Goal: Task Accomplishment & Management: Manage account settings

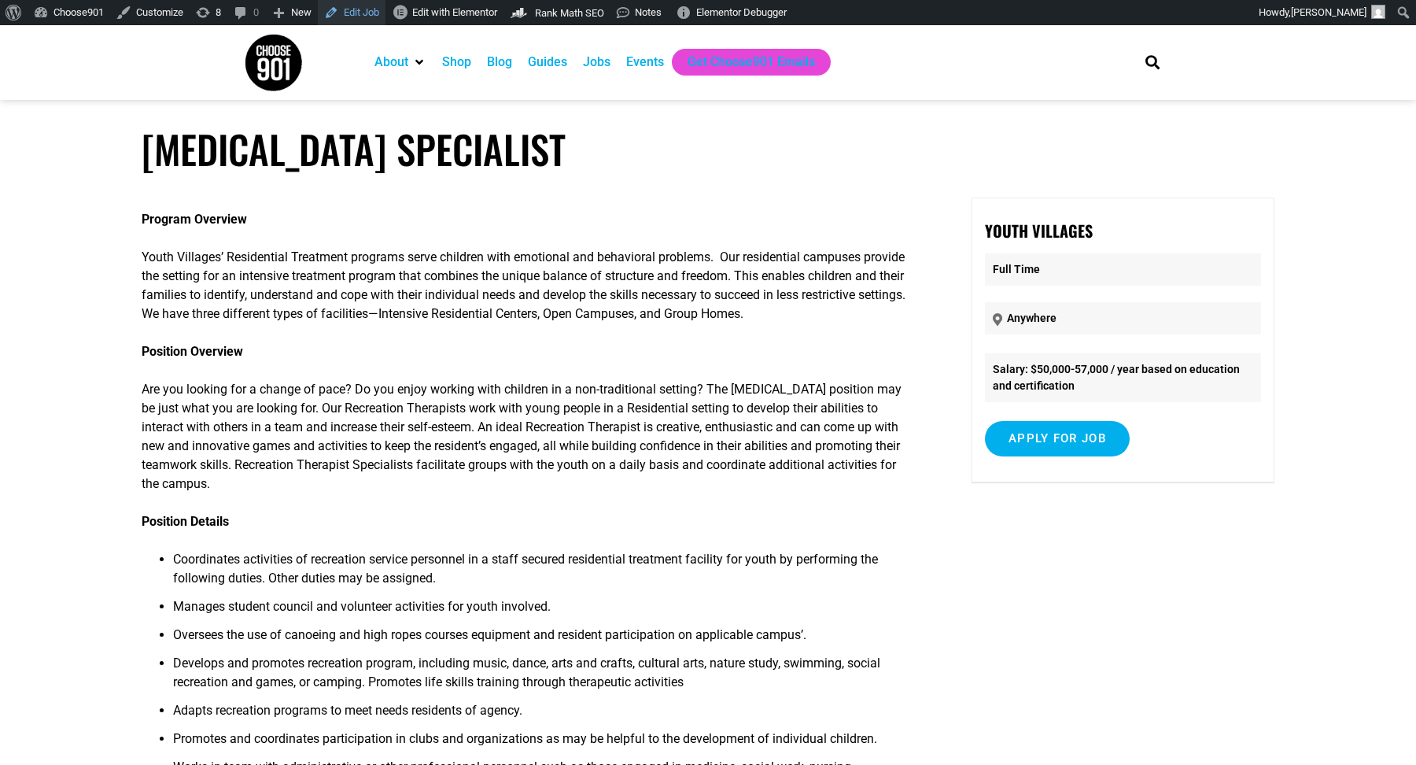
click at [363, 19] on link "Edit Job" at bounding box center [352, 12] width 68 height 25
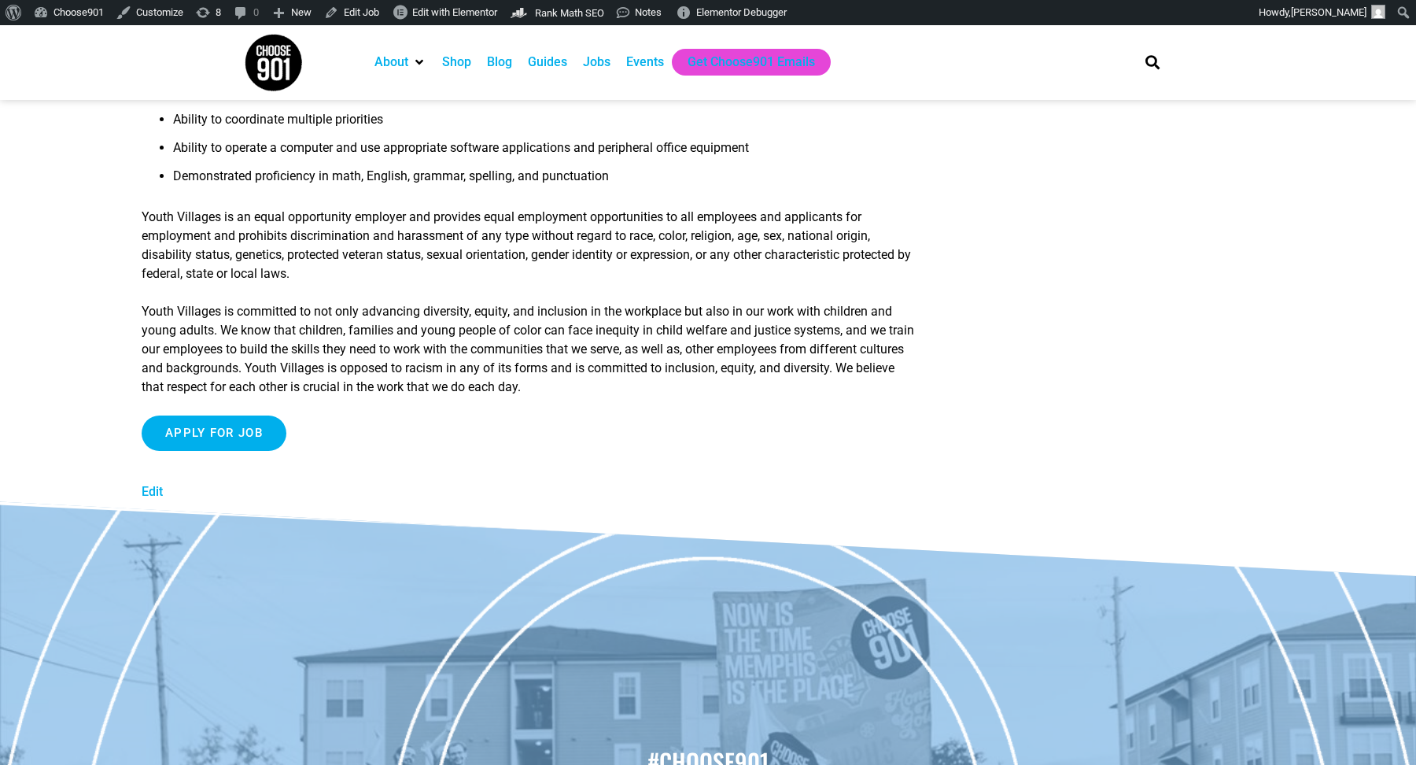
scroll to position [1231, 0]
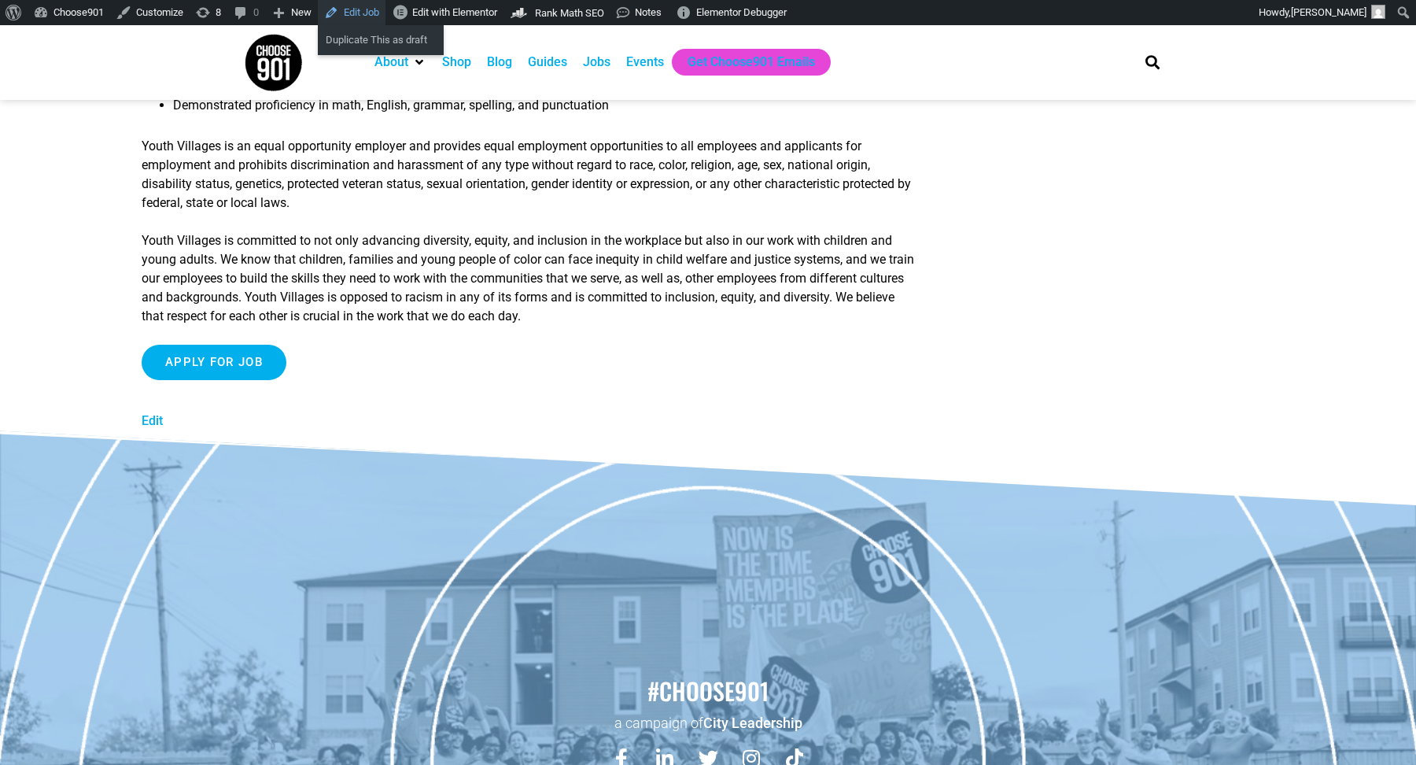
click at [371, 17] on link "Edit Job" at bounding box center [352, 12] width 68 height 25
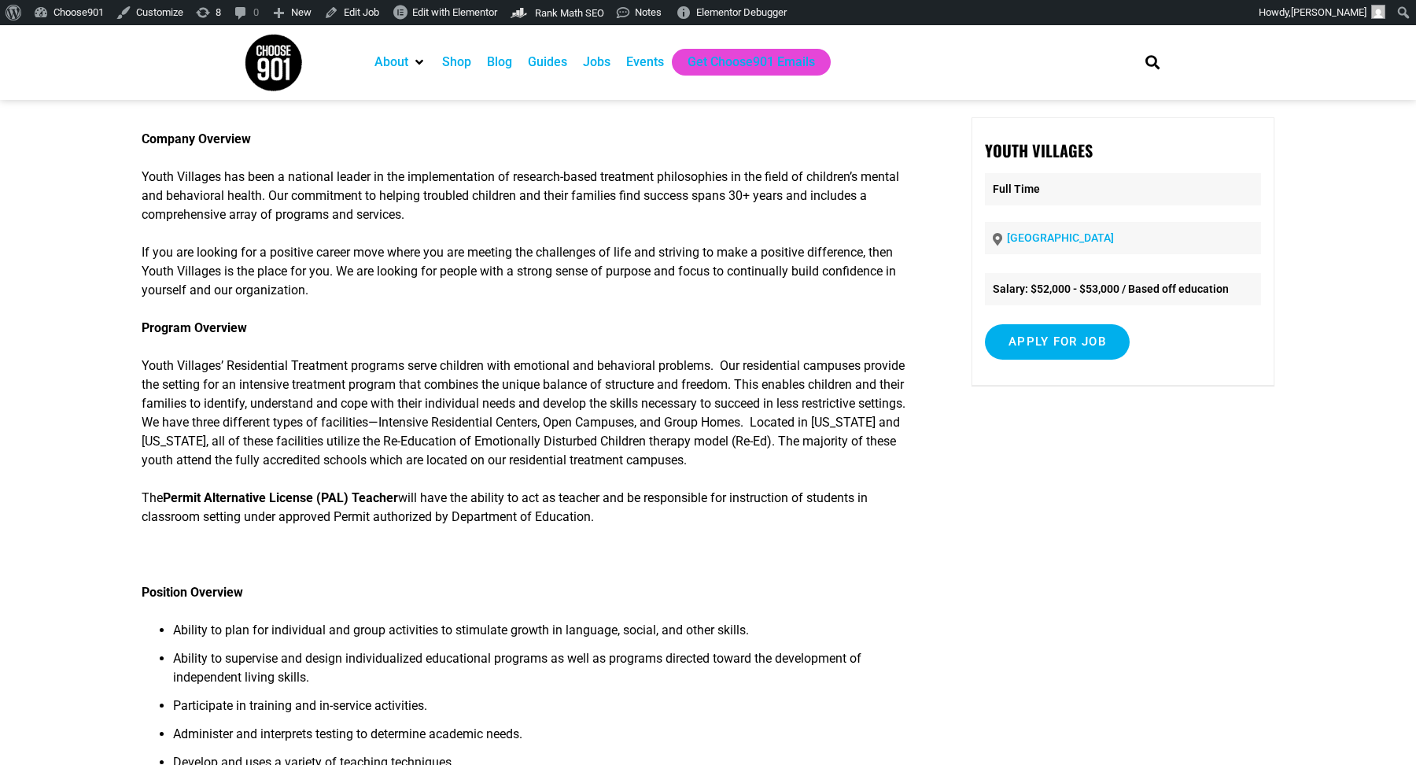
scroll to position [83, 0]
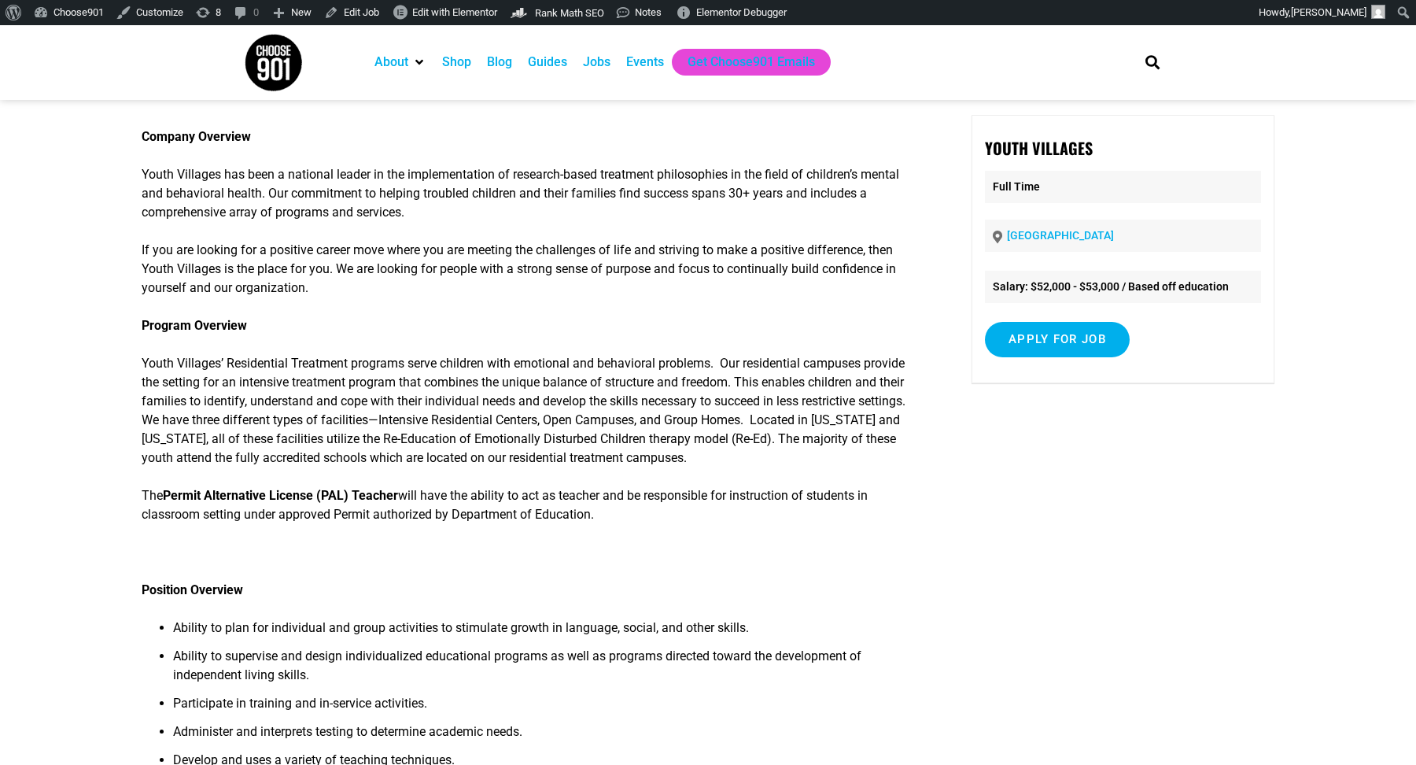
click at [374, 28] on div "About Contact Us Donate Shop Blog Guides Jobs Events Get Choose901 Emails" at bounding box center [743, 62] width 768 height 75
click at [367, 11] on link "Edit Job" at bounding box center [352, 12] width 68 height 25
